Goal: Information Seeking & Learning: Find specific fact

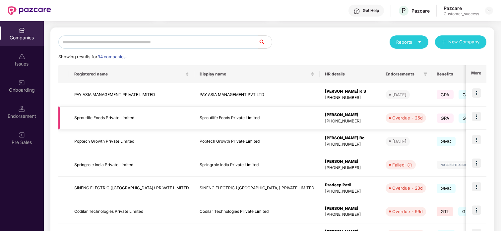
scroll to position [63, 0]
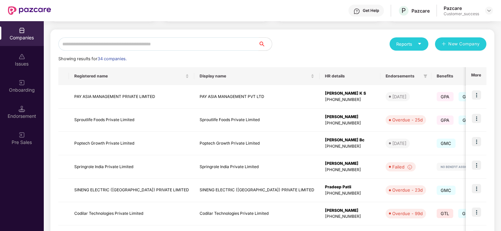
click at [111, 50] on input "text" at bounding box center [158, 43] width 200 height 13
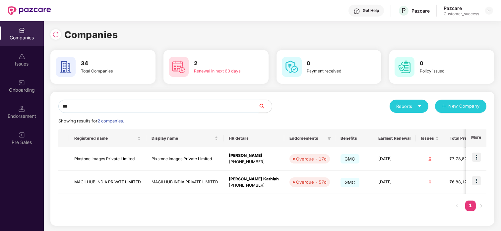
scroll to position [0, 0]
type input "***"
click at [475, 180] on img at bounding box center [476, 180] width 9 height 9
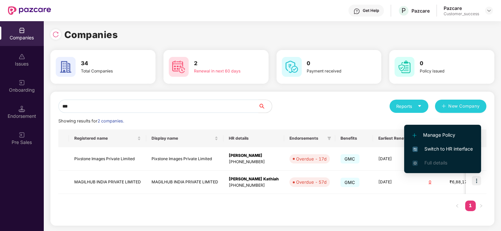
click at [452, 146] on span "Switch to HR interface" at bounding box center [442, 149] width 60 height 7
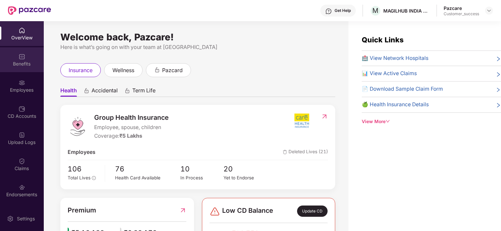
click at [26, 59] on div "Benefits" at bounding box center [22, 59] width 44 height 25
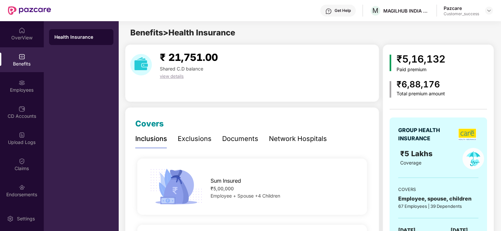
click at [306, 139] on div "Network Hospitals" at bounding box center [298, 139] width 58 height 10
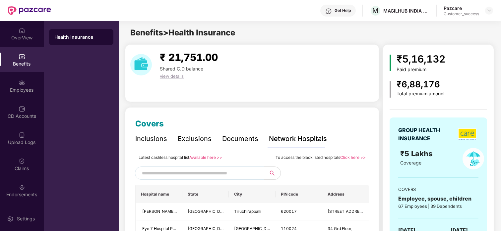
click at [230, 169] on input "text" at bounding box center [198, 173] width 113 height 10
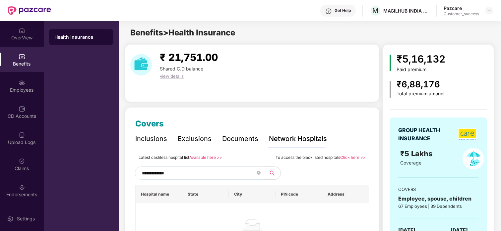
type input "**********"
click at [258, 169] on span at bounding box center [259, 173] width 4 height 10
click at [258, 172] on icon "close-circle" at bounding box center [259, 173] width 4 height 4
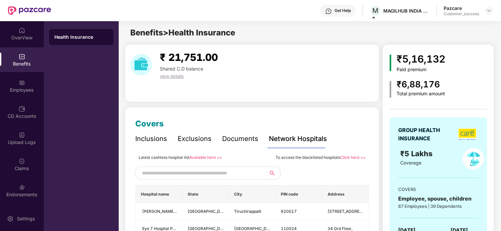
paste input "******"
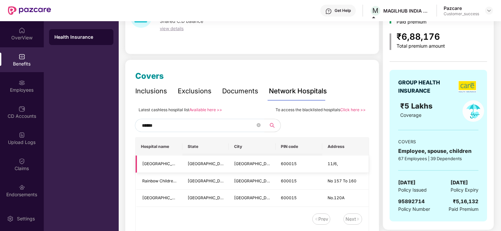
scroll to position [47, 0]
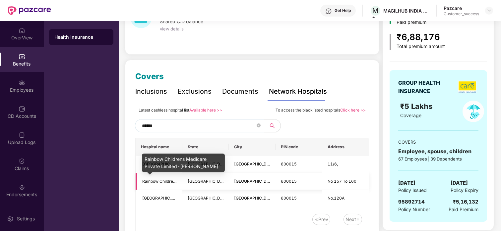
type input "******"
click at [166, 180] on span "Rainbow Childrens Medicare Private Limited-[PERSON_NAME]" at bounding box center [201, 181] width 119 height 5
drag, startPoint x: 220, startPoint y: 165, endPoint x: 143, endPoint y: 158, distance: 77.0
click at [143, 158] on div "Rainbow Childrens Medicare Private Limited-[PERSON_NAME]" at bounding box center [183, 163] width 83 height 19
copy div "Rainbow Childrens Medicare Private Limited-[PERSON_NAME]"
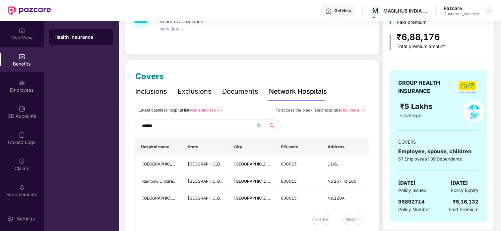
scroll to position [80, 0]
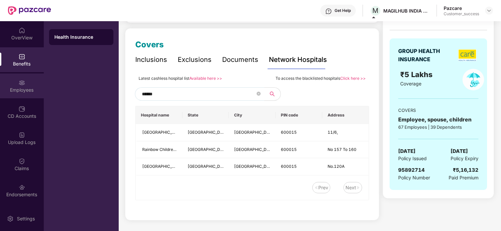
click at [16, 83] on div "Employees" at bounding box center [22, 86] width 44 height 25
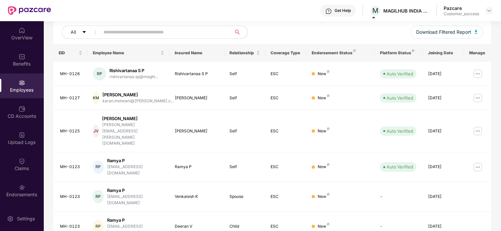
scroll to position [54, 0]
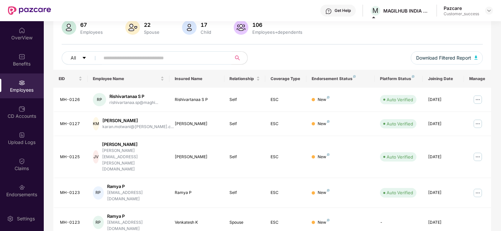
click at [162, 59] on input "text" at bounding box center [162, 58] width 119 height 10
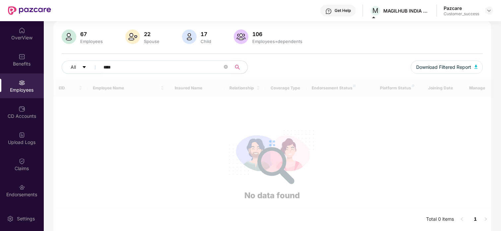
scroll to position [21, 0]
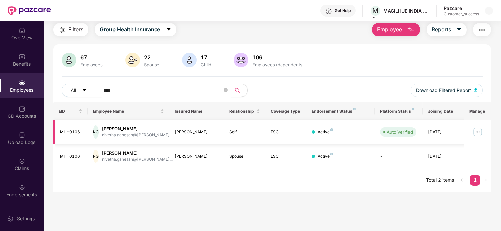
type input "****"
click at [475, 134] on img at bounding box center [478, 132] width 11 height 11
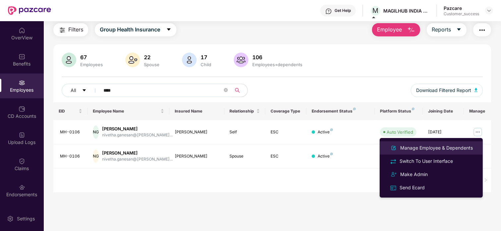
click at [423, 148] on div "Manage Employee & Dependents" at bounding box center [436, 148] width 75 height 7
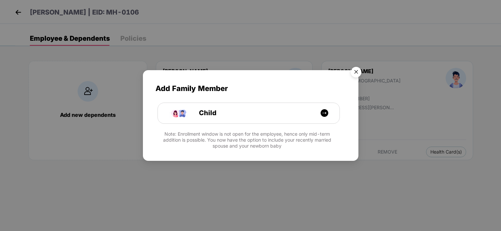
click at [351, 74] on img "Close" at bounding box center [356, 73] width 19 height 19
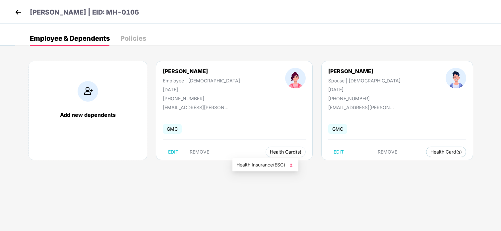
click at [270, 151] on span "Health Card(s)" at bounding box center [286, 152] width 32 height 3
click at [253, 165] on span "Health Insurance(ESC)" at bounding box center [265, 164] width 58 height 7
